Goal: Information Seeking & Learning: Learn about a topic

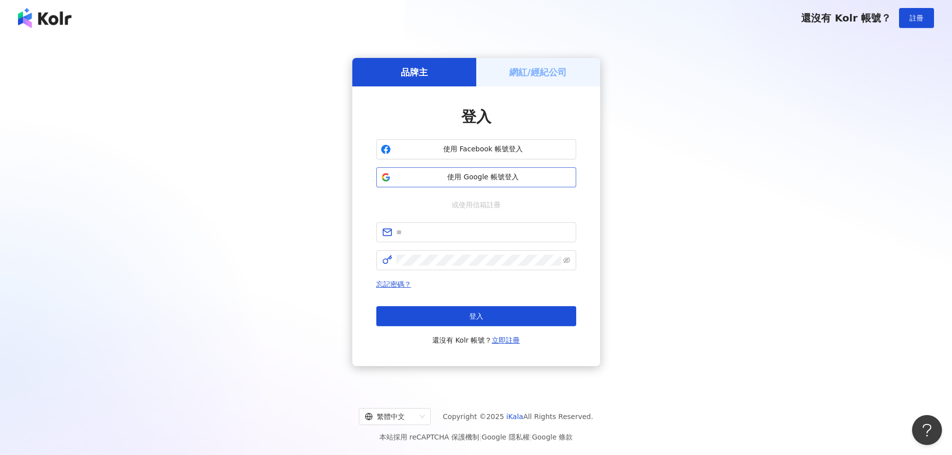
click at [463, 178] on span "使用 Google 帳號登入" at bounding box center [483, 177] width 177 height 10
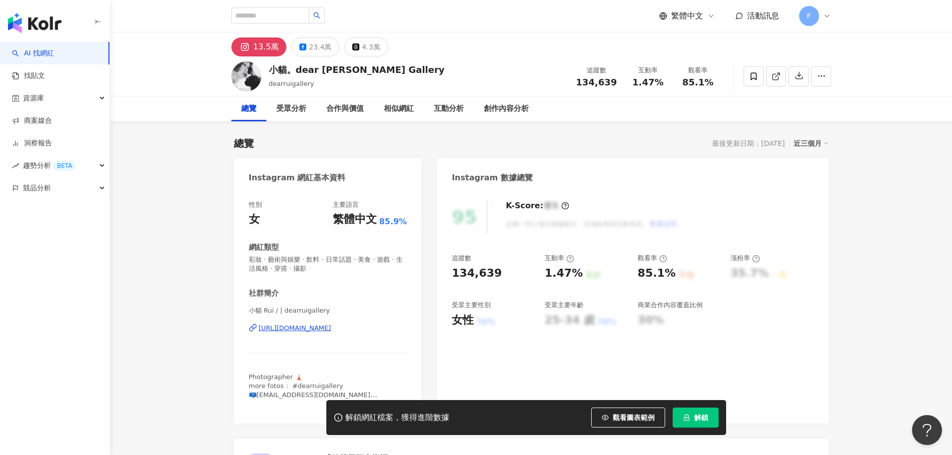
click at [824, 12] on icon at bounding box center [827, 16] width 8 height 8
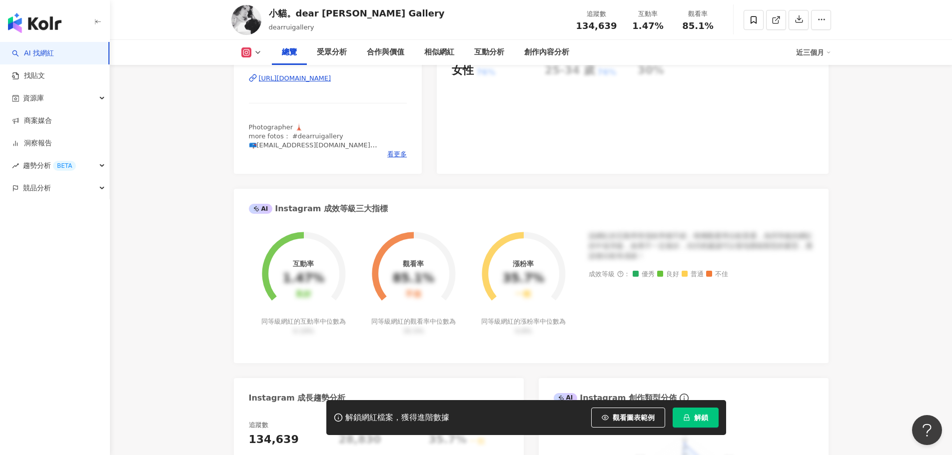
scroll to position [300, 0]
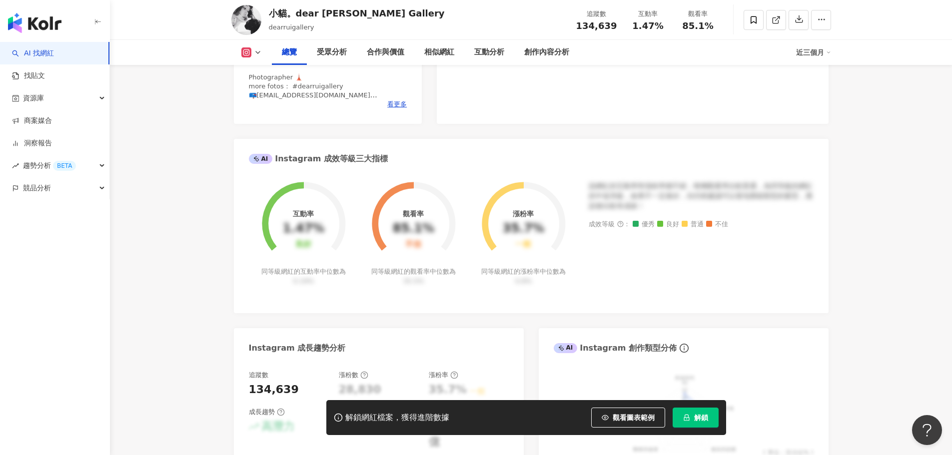
click at [525, 235] on div "35.7%" at bounding box center [523, 229] width 41 height 14
click at [690, 425] on button "解鎖" at bounding box center [695, 418] width 46 height 20
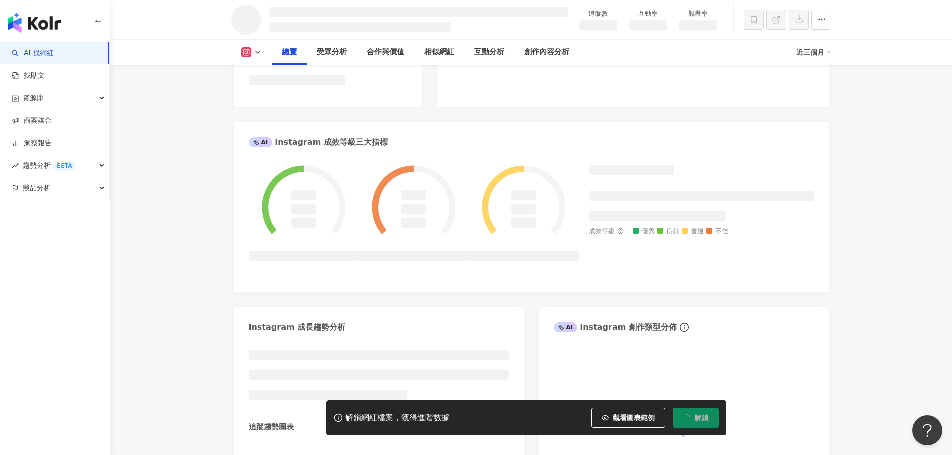
scroll to position [327, 0]
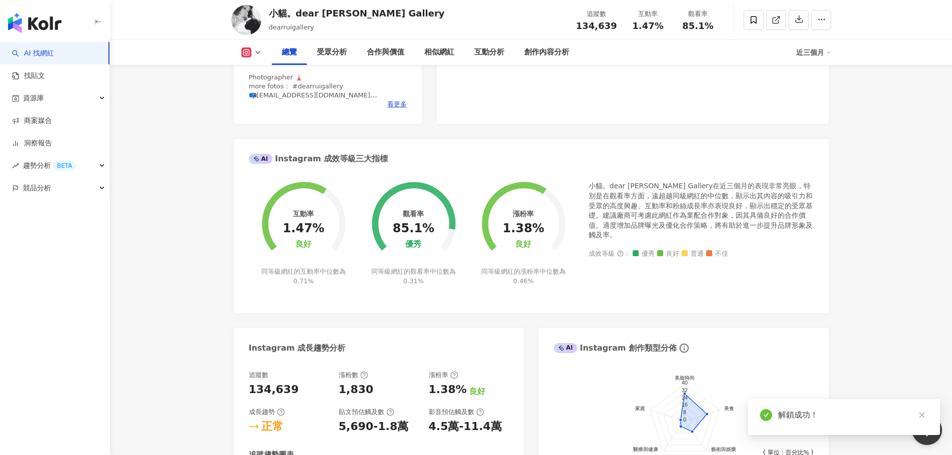
scroll to position [61, 0]
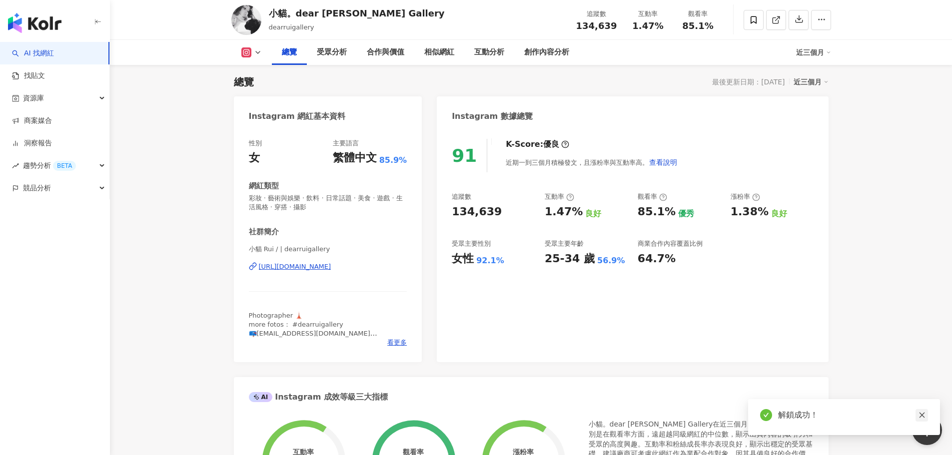
click at [919, 419] on icon "close" at bounding box center [921, 415] width 7 height 7
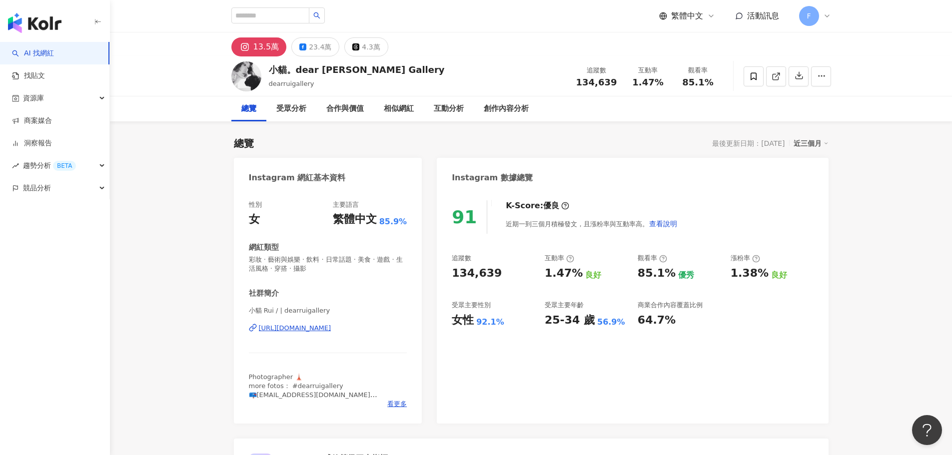
scroll to position [50, 0]
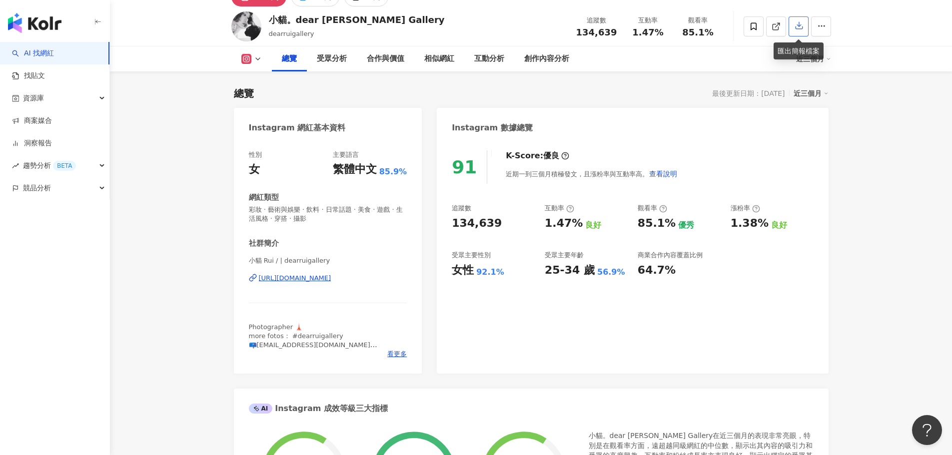
click at [795, 24] on icon "button" at bounding box center [798, 25] width 9 height 9
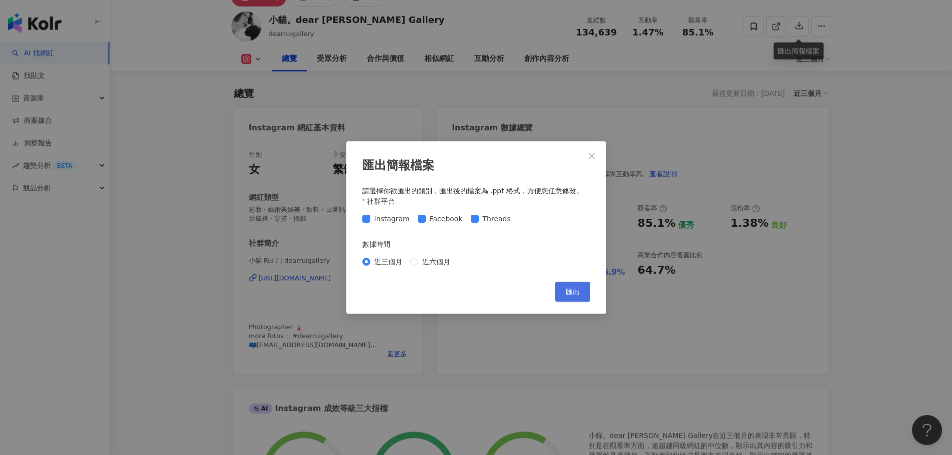
click at [575, 292] on span "匯出" at bounding box center [572, 292] width 14 height 8
click at [593, 156] on icon "close" at bounding box center [591, 156] width 8 height 8
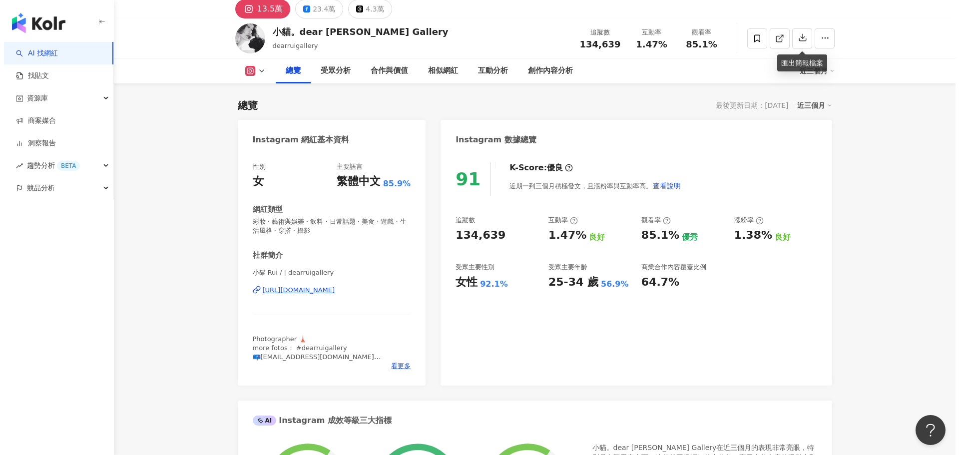
scroll to position [0, 0]
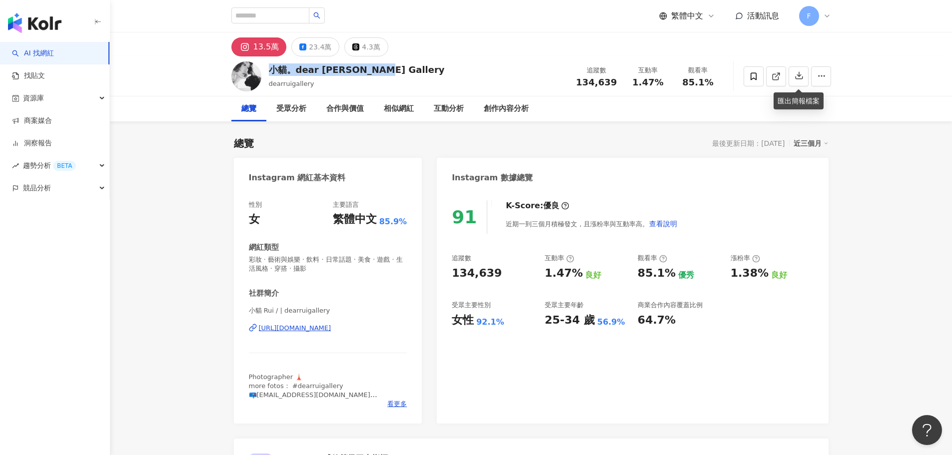
drag, startPoint x: 381, startPoint y: 70, endPoint x: 267, endPoint y: 68, distance: 114.4
click at [267, 68] on div "小貓。dear Rui Gallery dearruigallery 追蹤數 134,639 互動率 1.47% 觀看率 85.1%" at bounding box center [530, 75] width 639 height 39
copy div "小貓。dear Rui Gallery"
click at [312, 49] on div "23.4萬" at bounding box center [320, 47] width 22 height 14
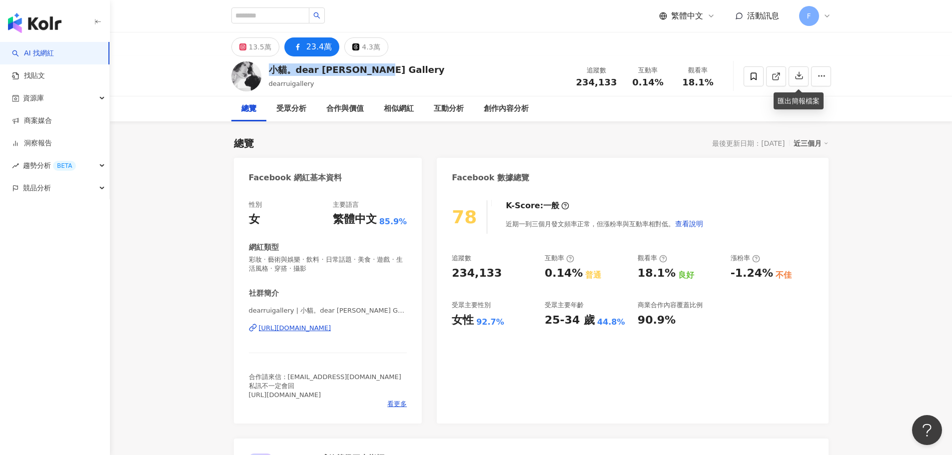
click at [326, 73] on div "小貓。dear Rui Gallery" at bounding box center [357, 69] width 176 height 12
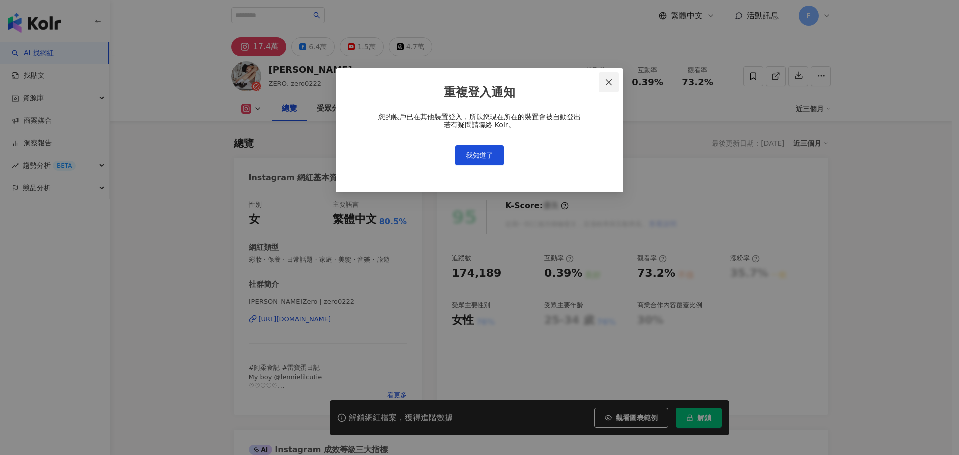
scroll to position [61, 0]
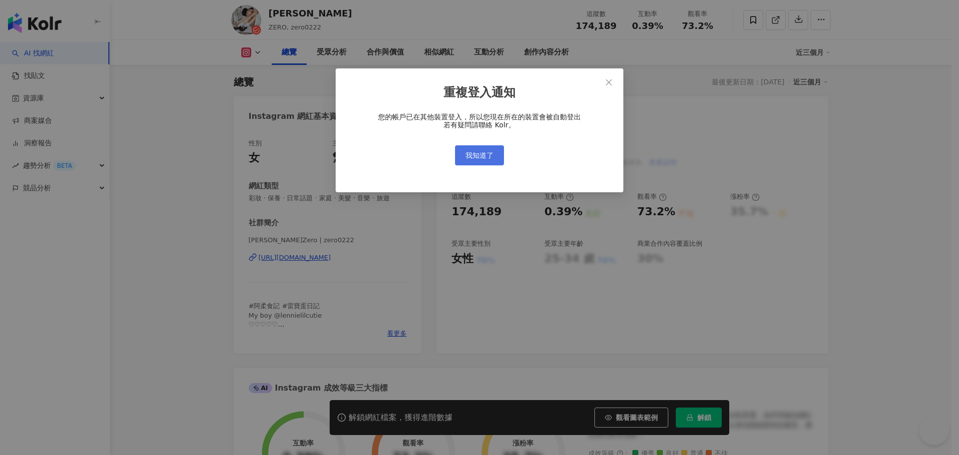
click at [474, 149] on button "我知道了" at bounding box center [479, 155] width 49 height 20
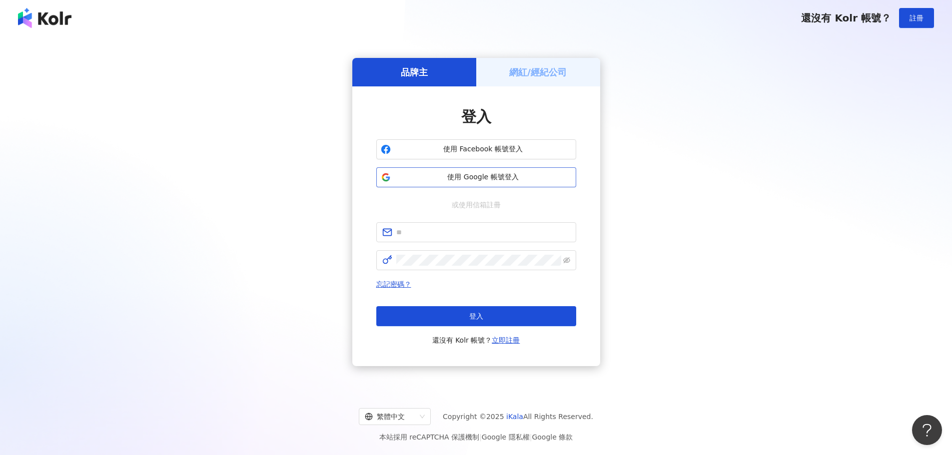
click at [436, 182] on button "使用 Google 帳號登入" at bounding box center [476, 177] width 200 height 20
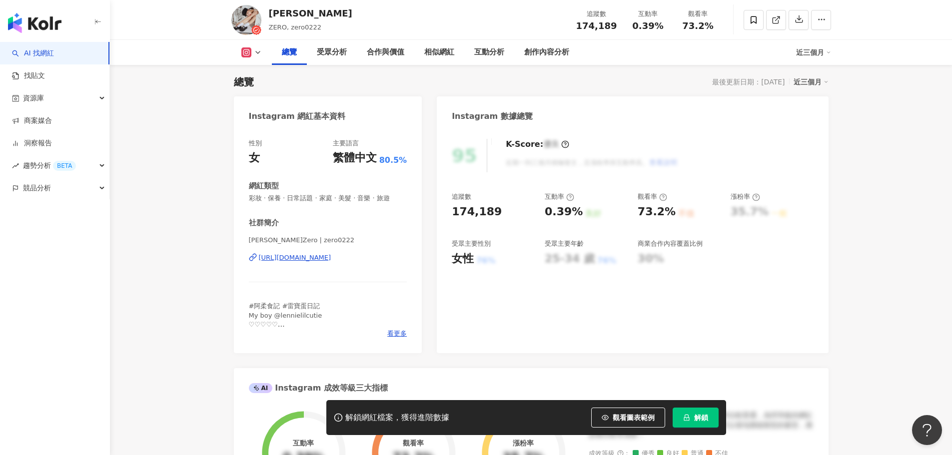
scroll to position [63, 0]
